Goal: Use online tool/utility: Utilize a website feature to perform a specific function

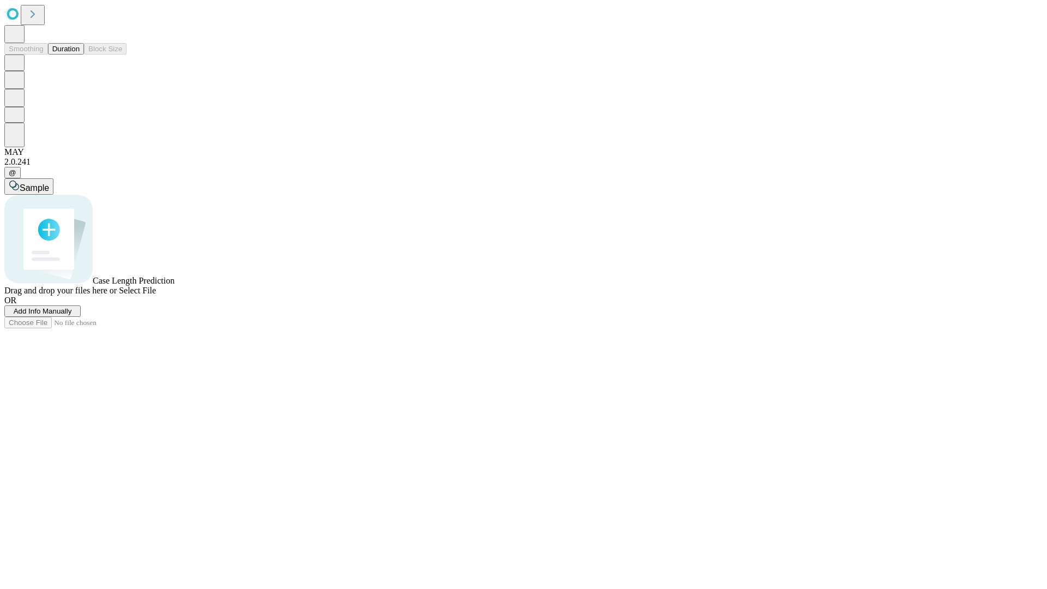
click at [80, 55] on button "Duration" at bounding box center [66, 48] width 36 height 11
click at [72, 315] on span "Add Info Manually" at bounding box center [43, 311] width 58 height 8
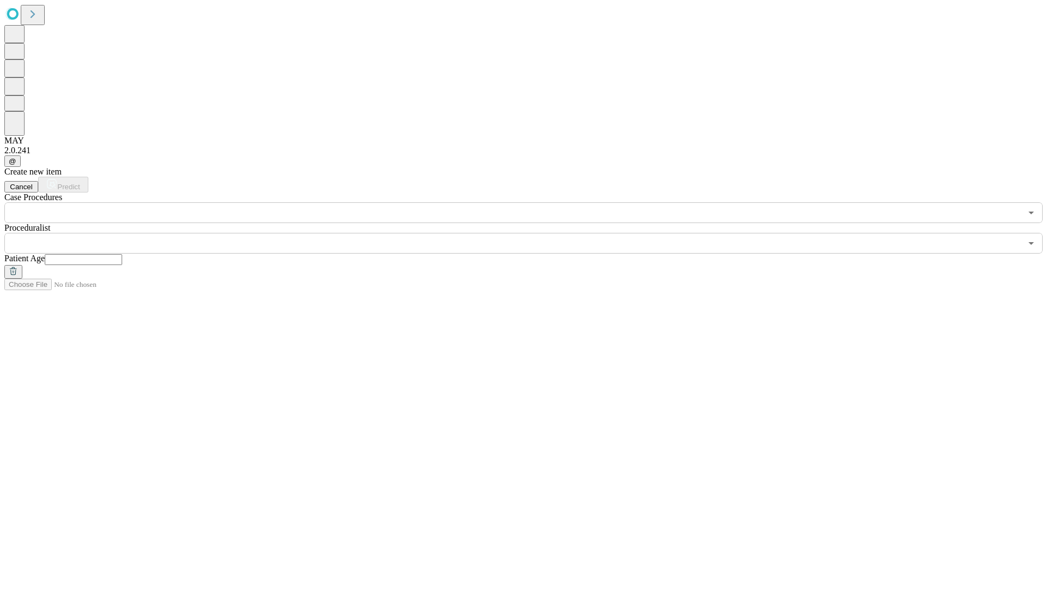
click at [122, 254] on input "text" at bounding box center [83, 259] width 77 height 11
type input "**"
click at [531, 233] on input "text" at bounding box center [512, 243] width 1017 height 21
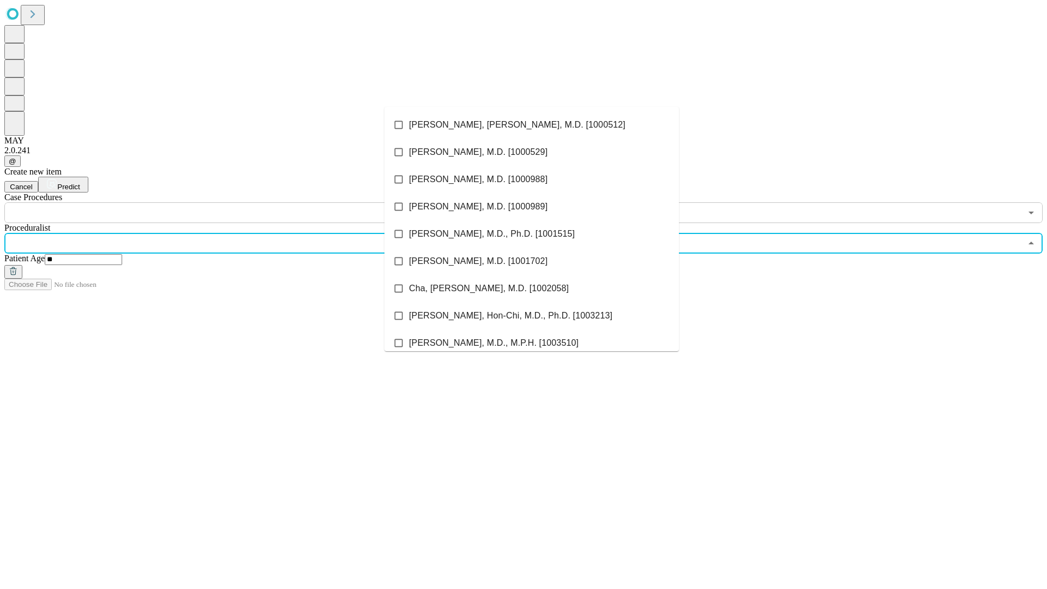
click at [531, 125] on li "[PERSON_NAME], [PERSON_NAME], M.D. [1000512]" at bounding box center [531, 124] width 294 height 27
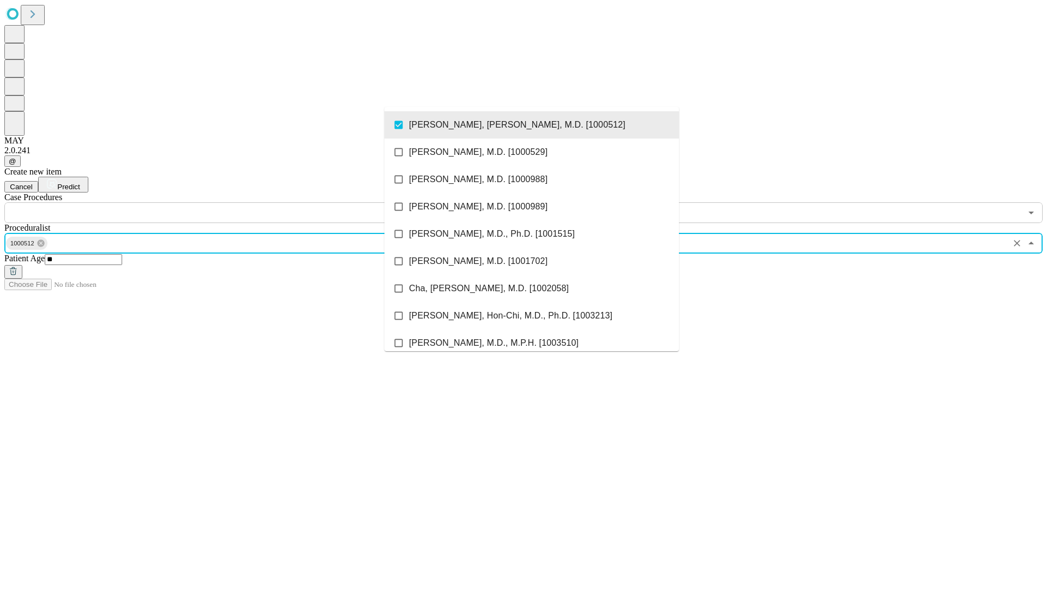
click at [229, 202] on input "text" at bounding box center [512, 212] width 1017 height 21
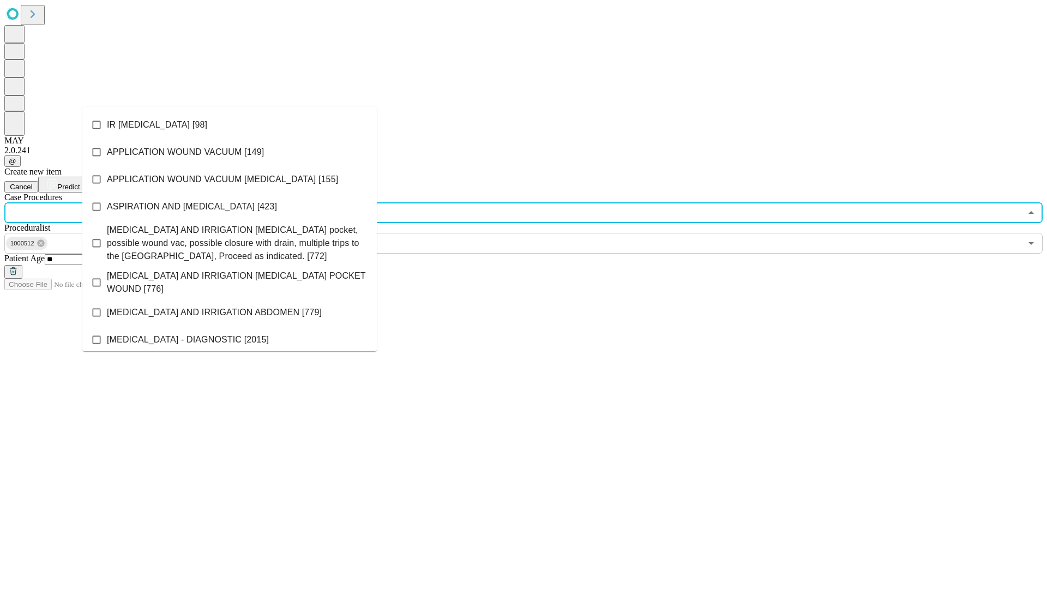
click at [229, 125] on li "IR [MEDICAL_DATA] [98]" at bounding box center [229, 124] width 294 height 27
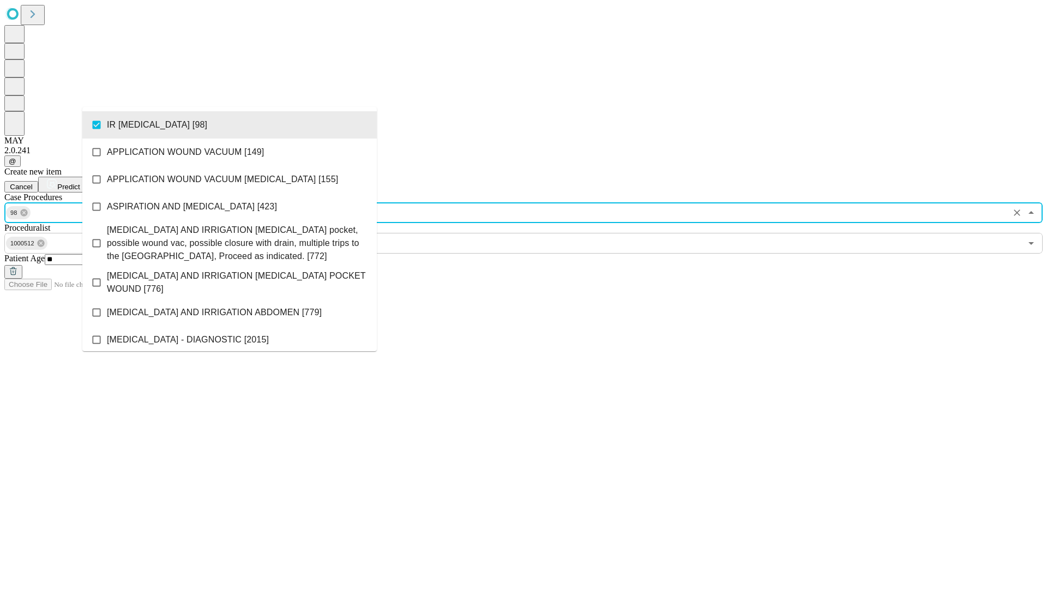
click at [80, 183] on span "Predict" at bounding box center [68, 187] width 22 height 8
